Goal: Task Accomplishment & Management: Use online tool/utility

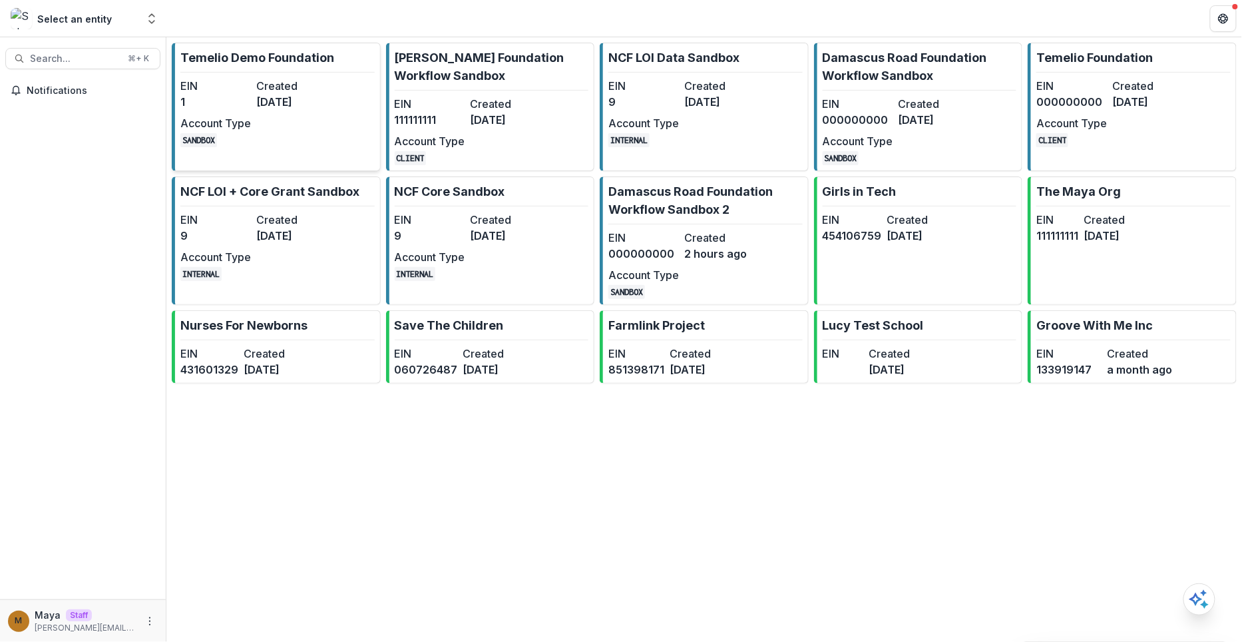
click at [290, 84] on dt "Created" at bounding box center [291, 86] width 71 height 16
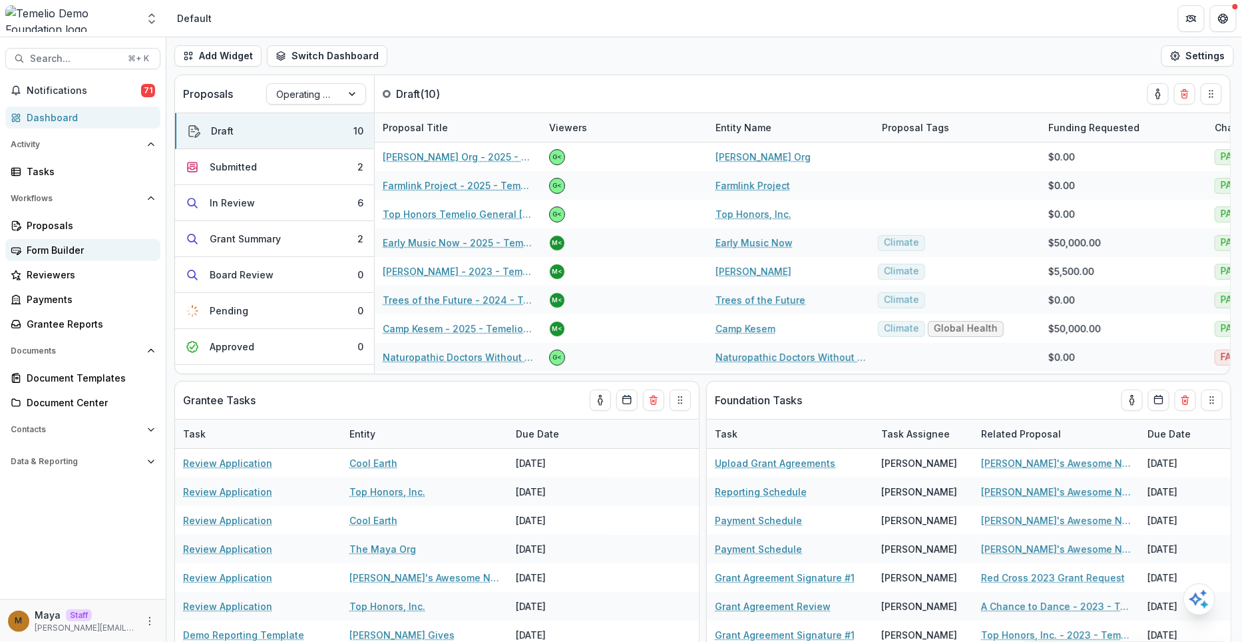
click at [74, 251] on div "Form Builder" at bounding box center [88, 250] width 123 height 14
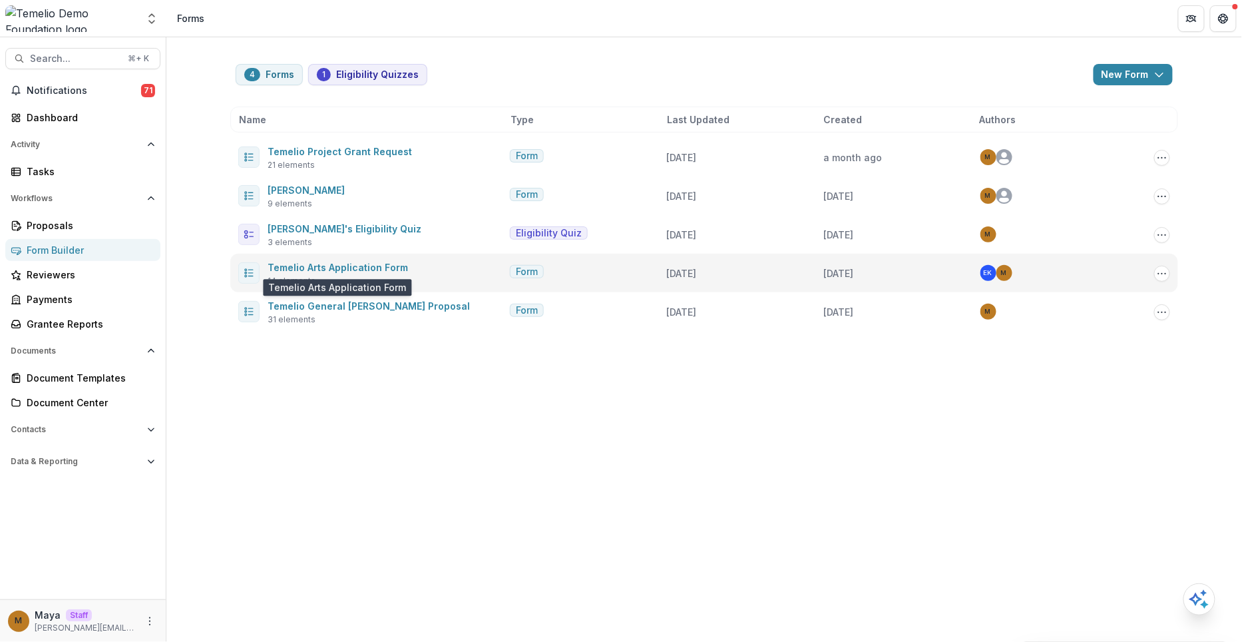
click at [327, 260] on span "Temelio Arts Application Form" at bounding box center [338, 267] width 140 height 16
click at [326, 266] on link "Temelio Arts Application Form" at bounding box center [338, 267] width 140 height 11
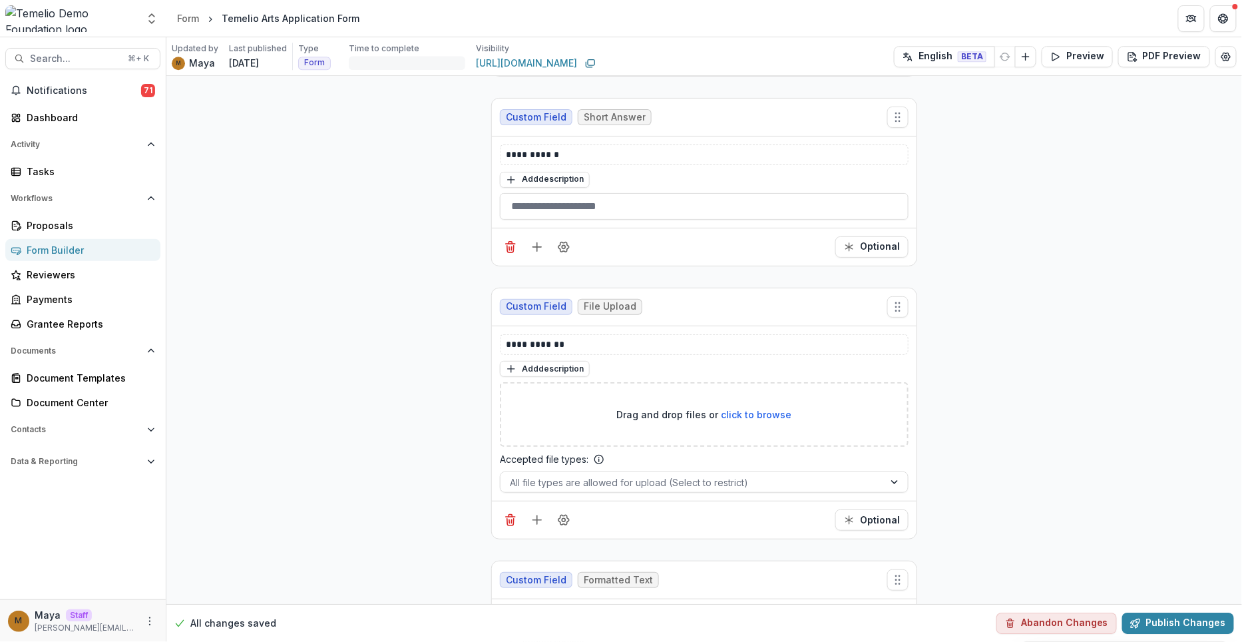
scroll to position [3525, 0]
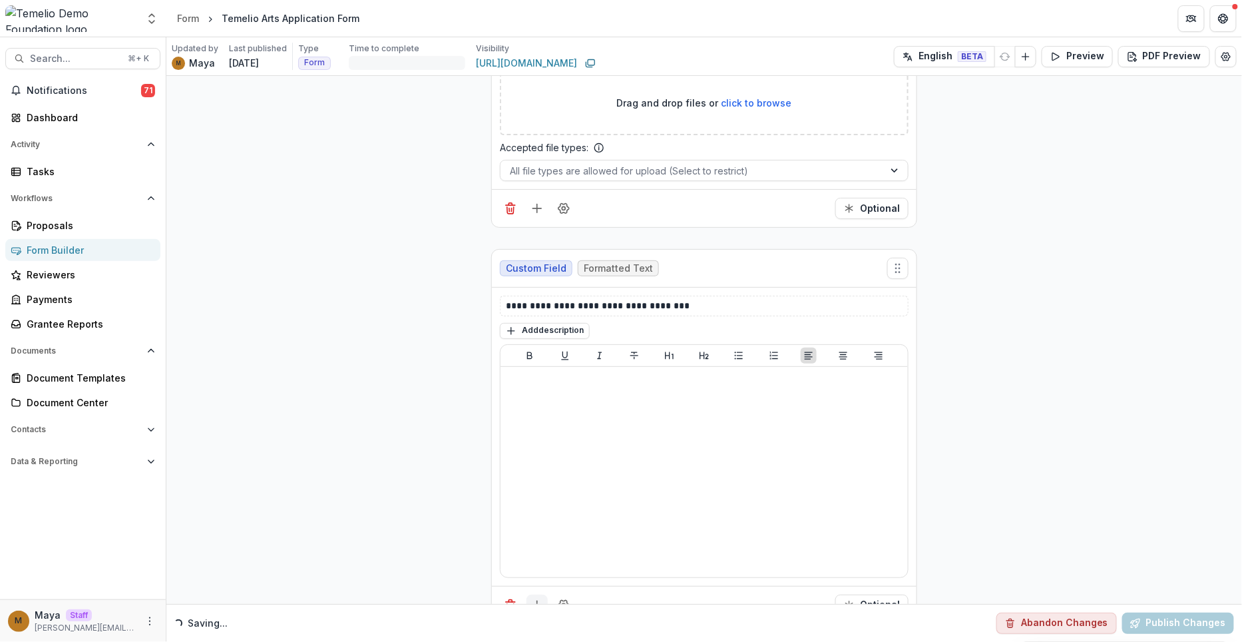
click at [536, 599] on icon "Add field" at bounding box center [537, 605] width 13 height 13
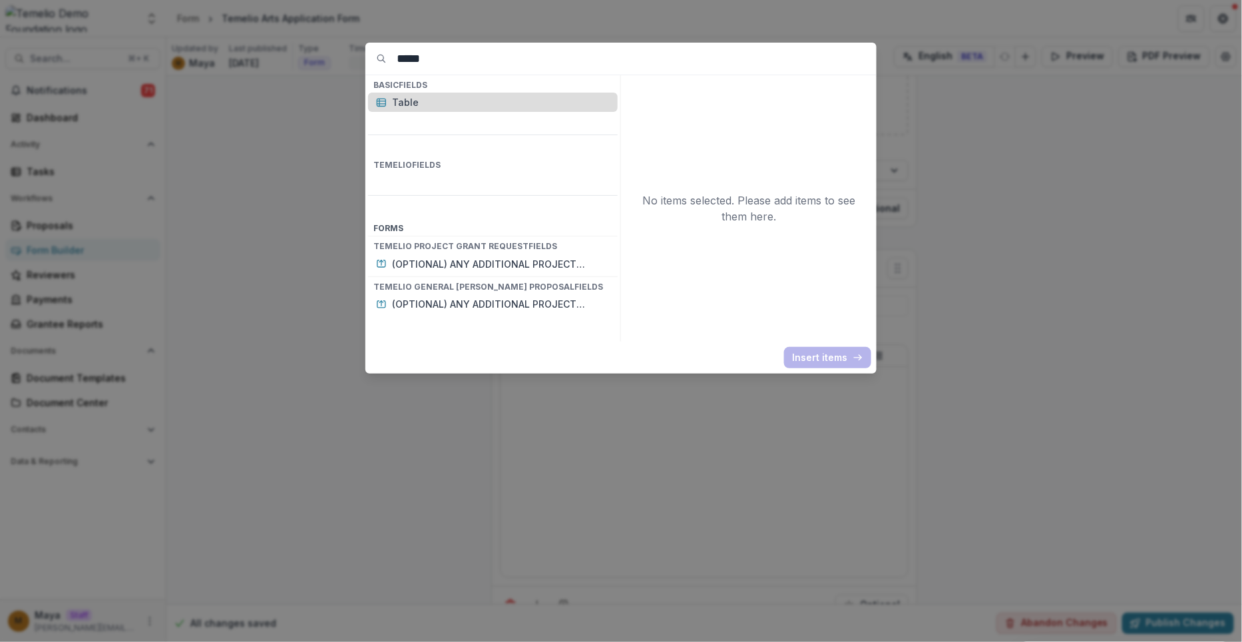
type input "*****"
click at [414, 97] on p "Table" at bounding box center [501, 102] width 218 height 14
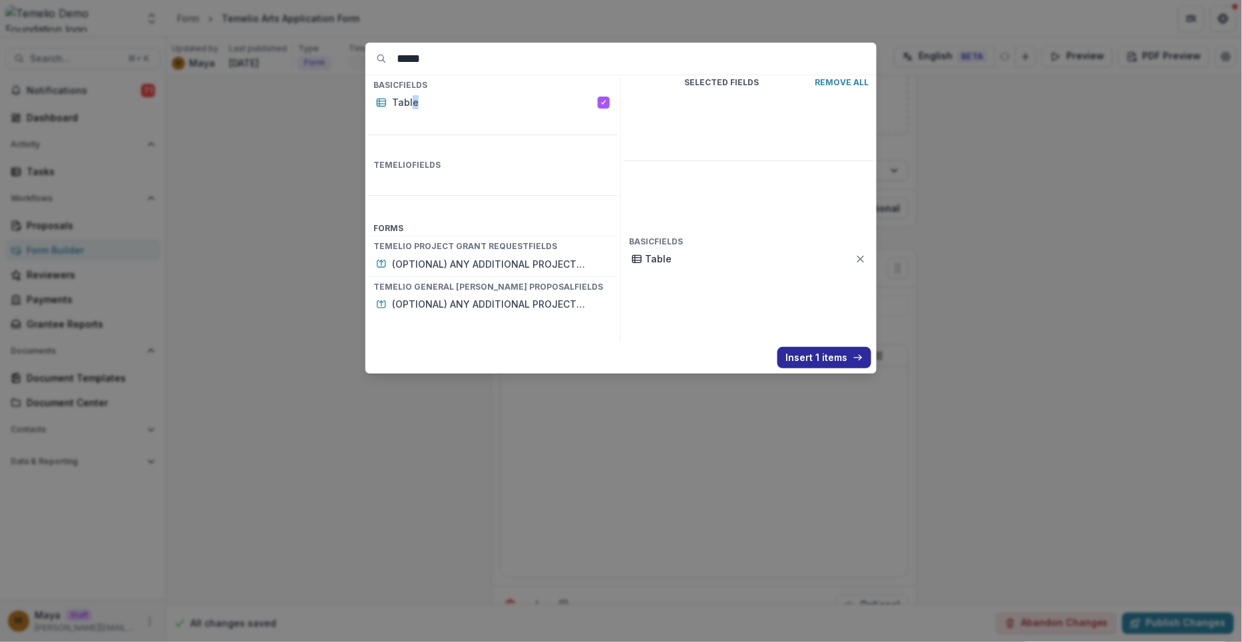
click at [800, 348] on button "Insert 1 items" at bounding box center [825, 357] width 94 height 21
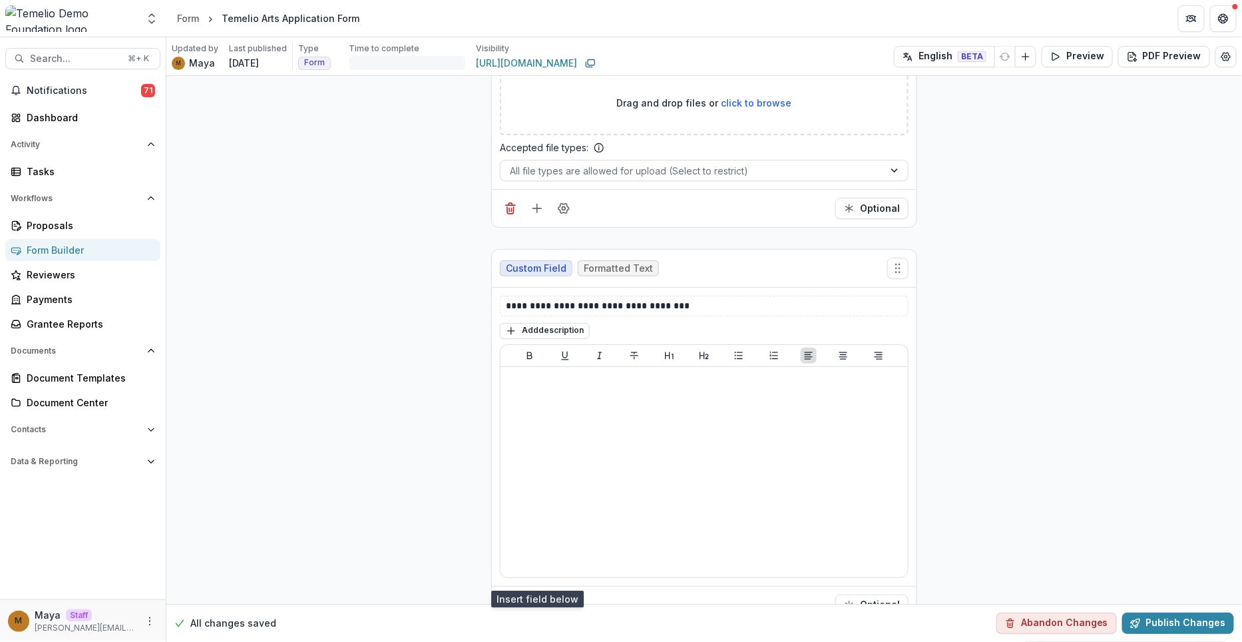
scroll to position [3712, 0]
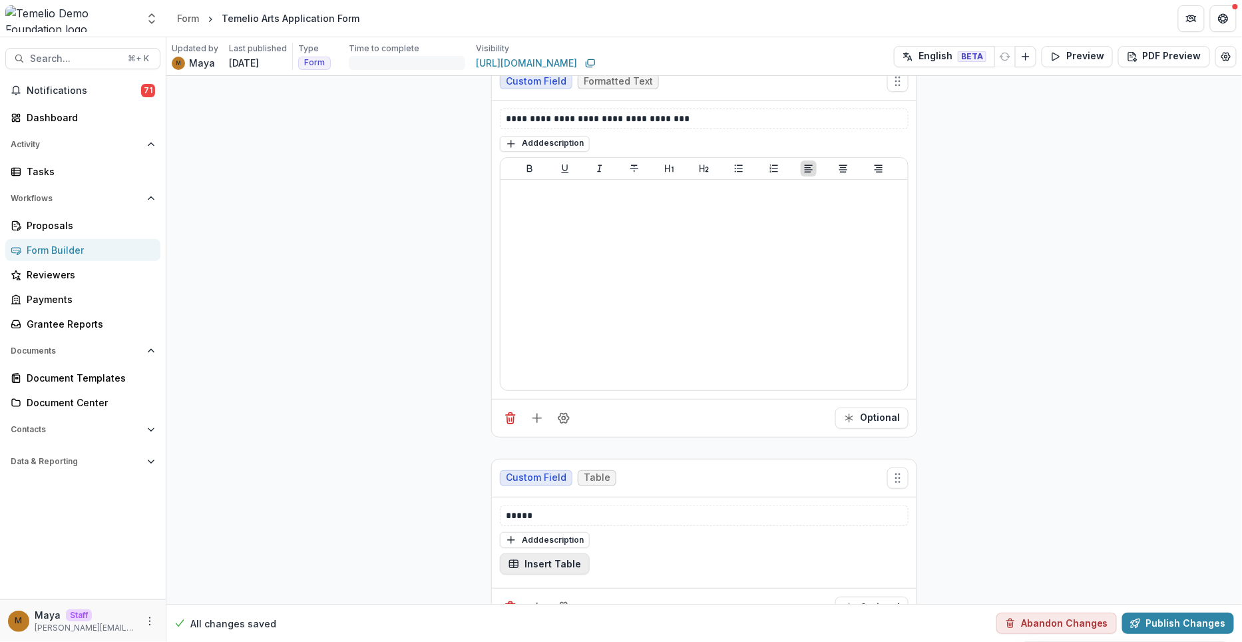
click at [563, 553] on button "Insert Table" at bounding box center [545, 563] width 90 height 21
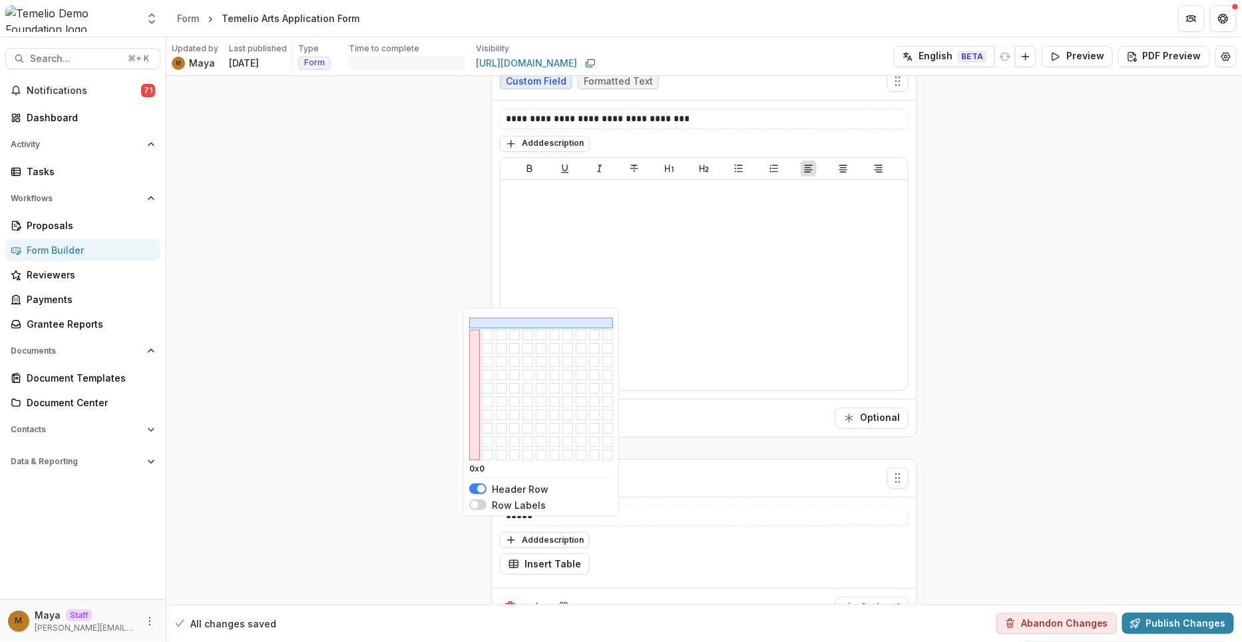
click at [477, 505] on span at bounding box center [475, 505] width 8 height 8
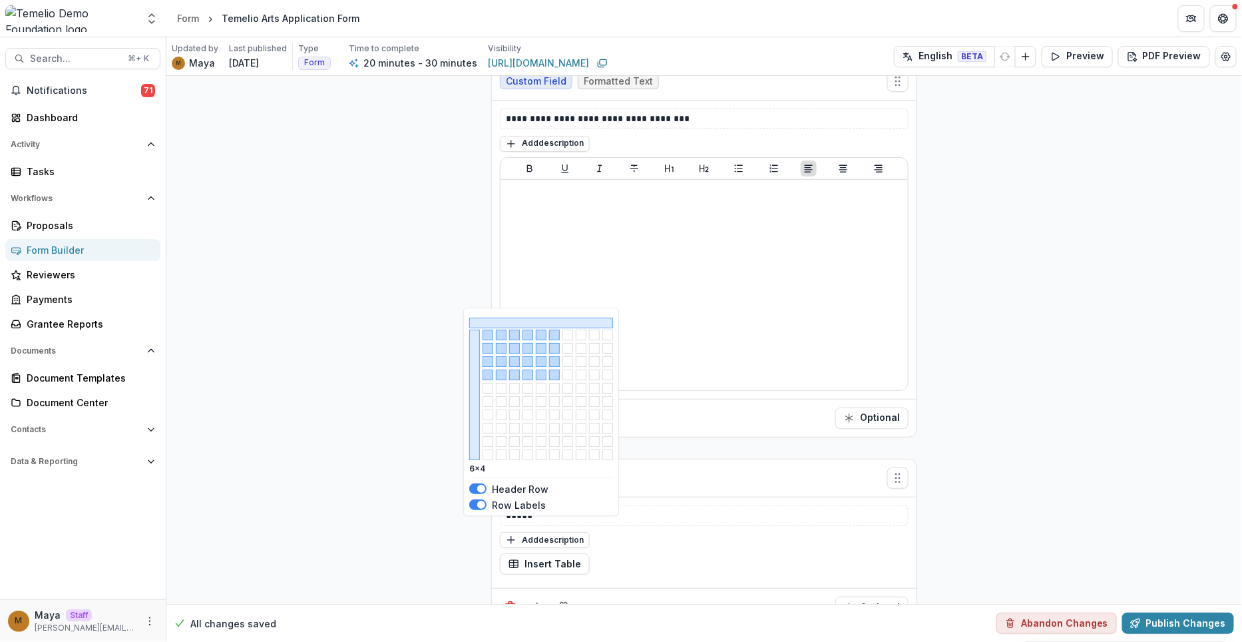
click at [551, 377] on button "button" at bounding box center [554, 375] width 11 height 11
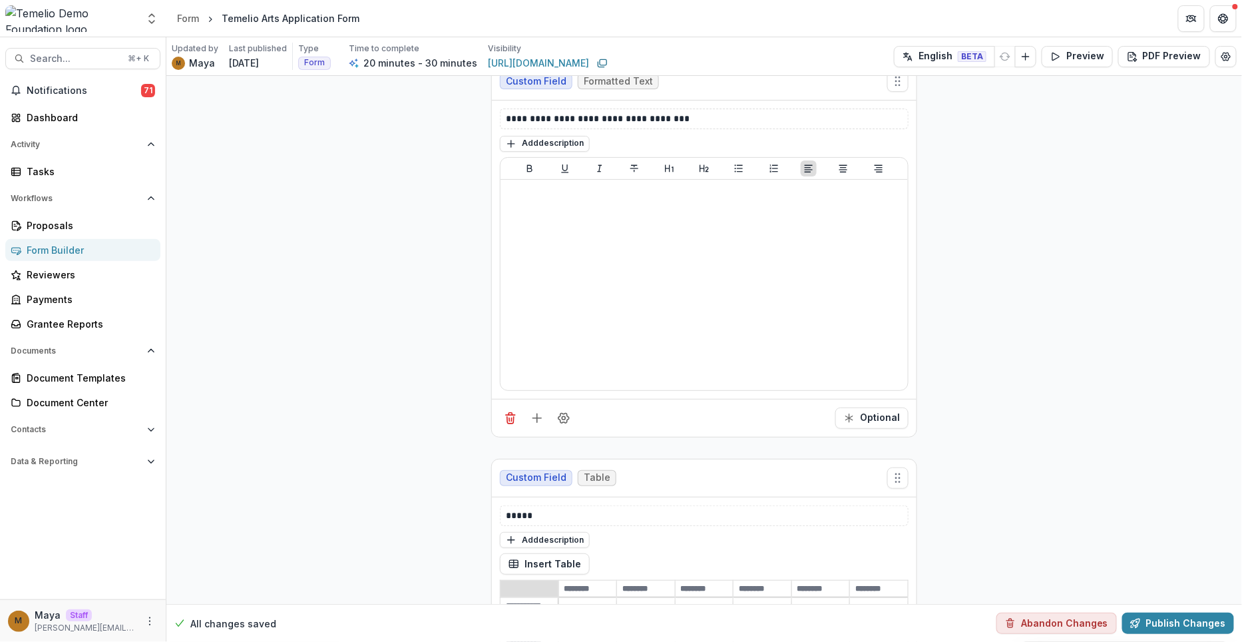
scroll to position [3796, 0]
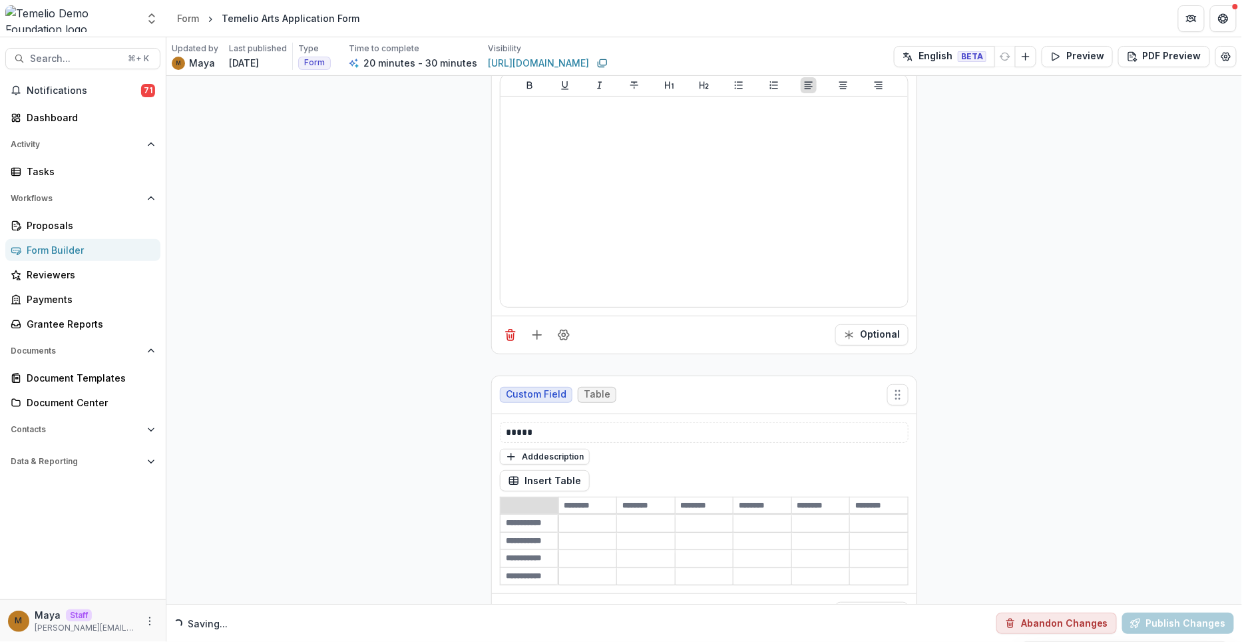
click at [587, 497] on input at bounding box center [588, 505] width 58 height 16
click at [581, 516] on input at bounding box center [587, 524] width 57 height 16
click at [584, 497] on input at bounding box center [588, 505] width 58 height 16
type input "*"
click at [561, 470] on button "Insert Table" at bounding box center [545, 480] width 90 height 21
